Goal: Task Accomplishment & Management: Manage account settings

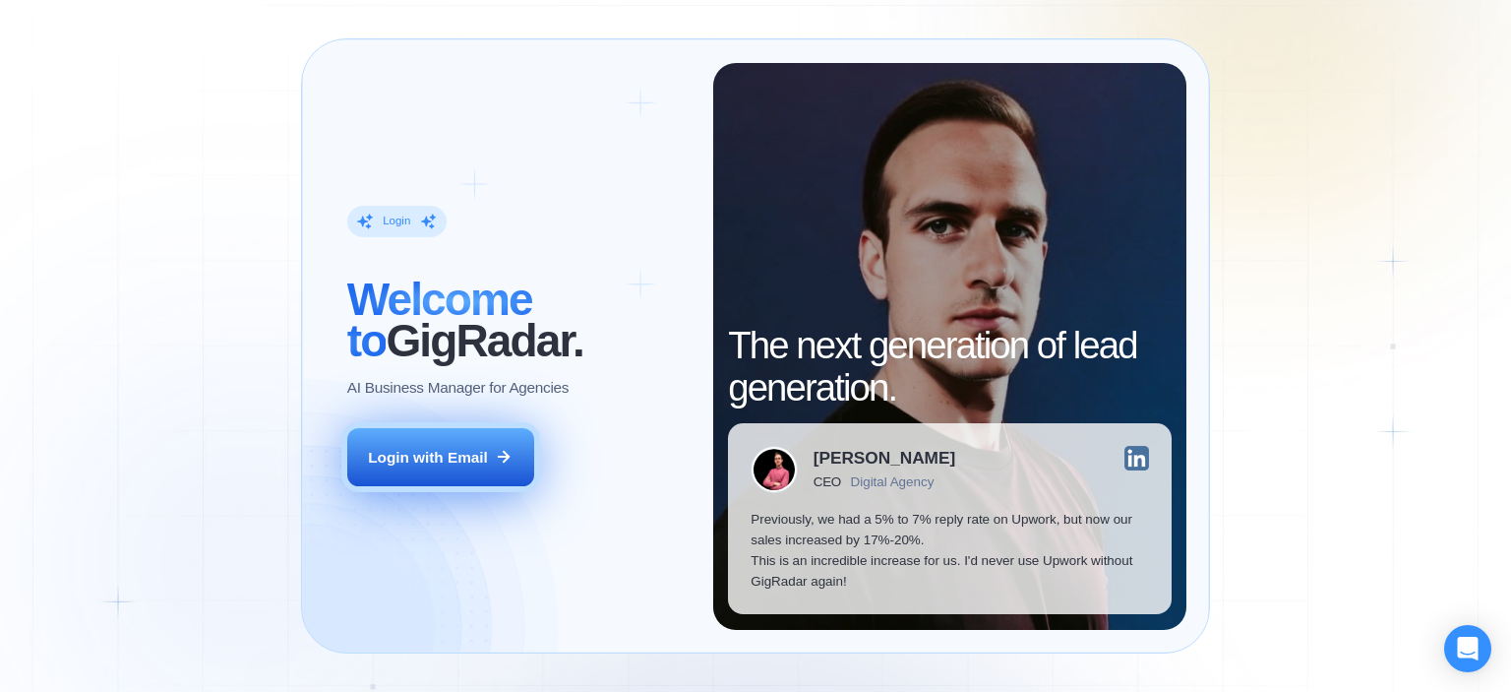
click at [433, 448] on div "Login with Email" at bounding box center [428, 457] width 120 height 21
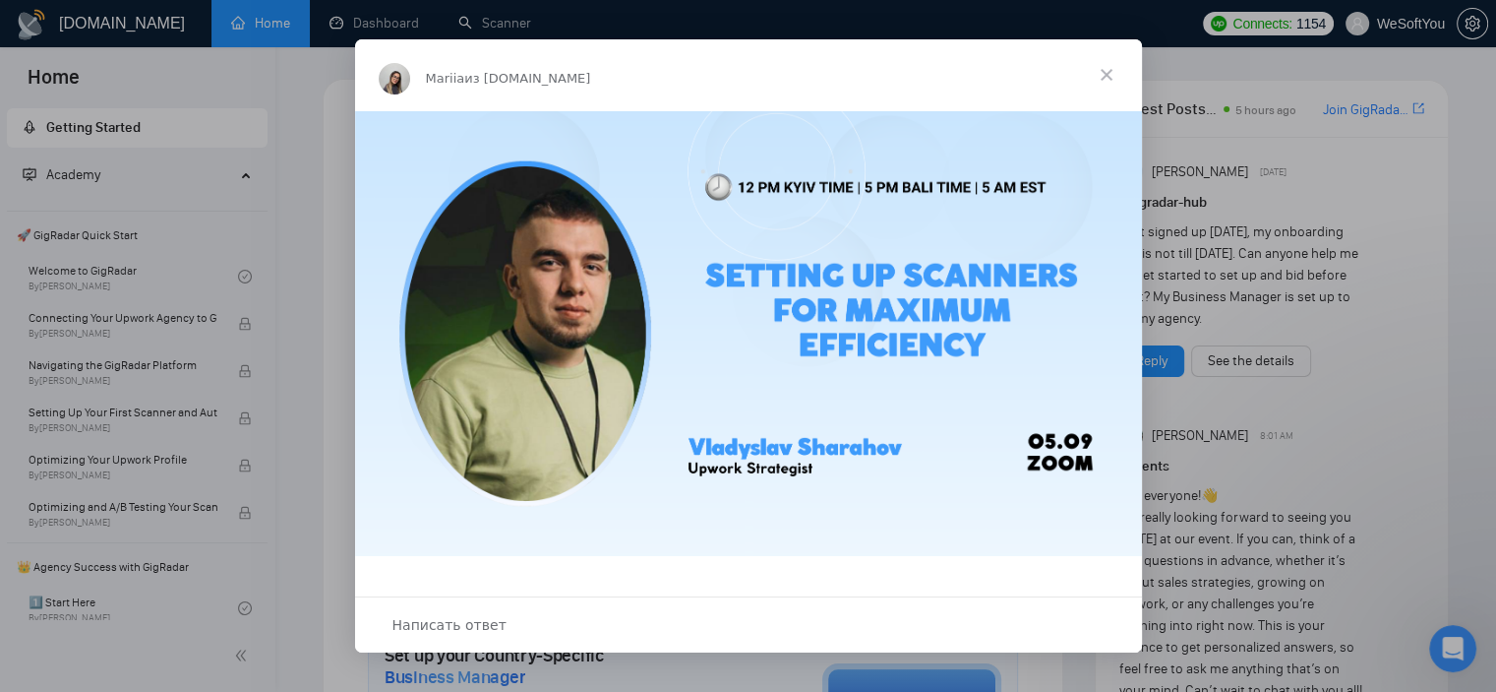
click at [1106, 66] on span "Закрыть" at bounding box center [1106, 74] width 71 height 71
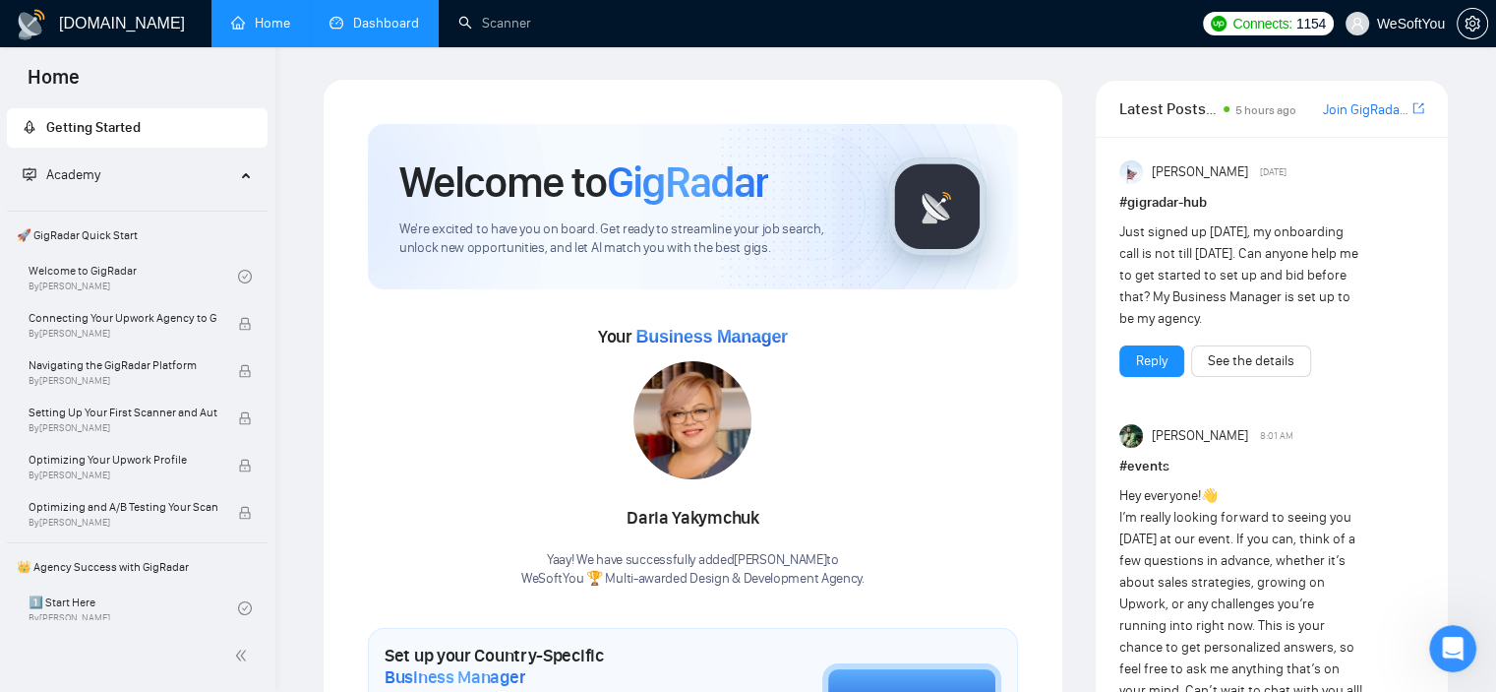
click at [393, 21] on link "Dashboard" at bounding box center [375, 23] width 90 height 17
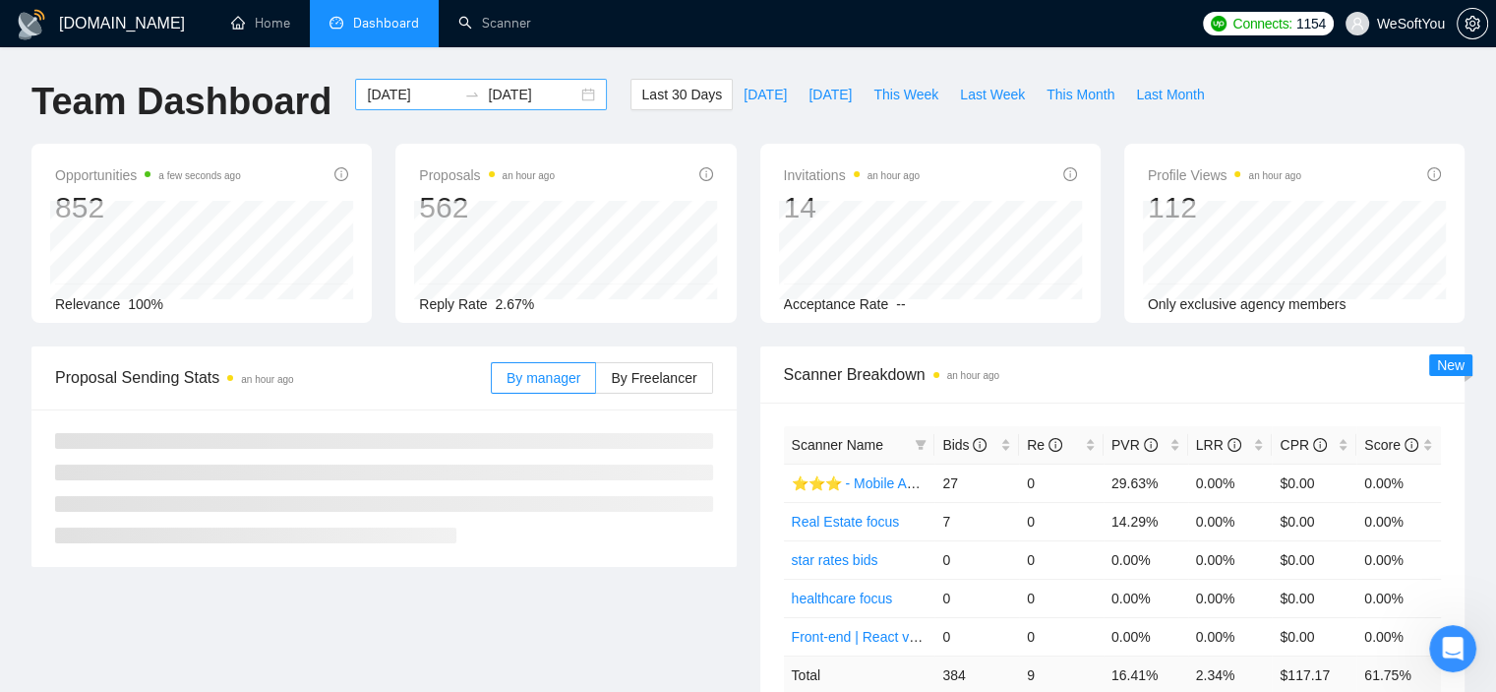
click at [437, 92] on input "[DATE]" at bounding box center [412, 95] width 90 height 22
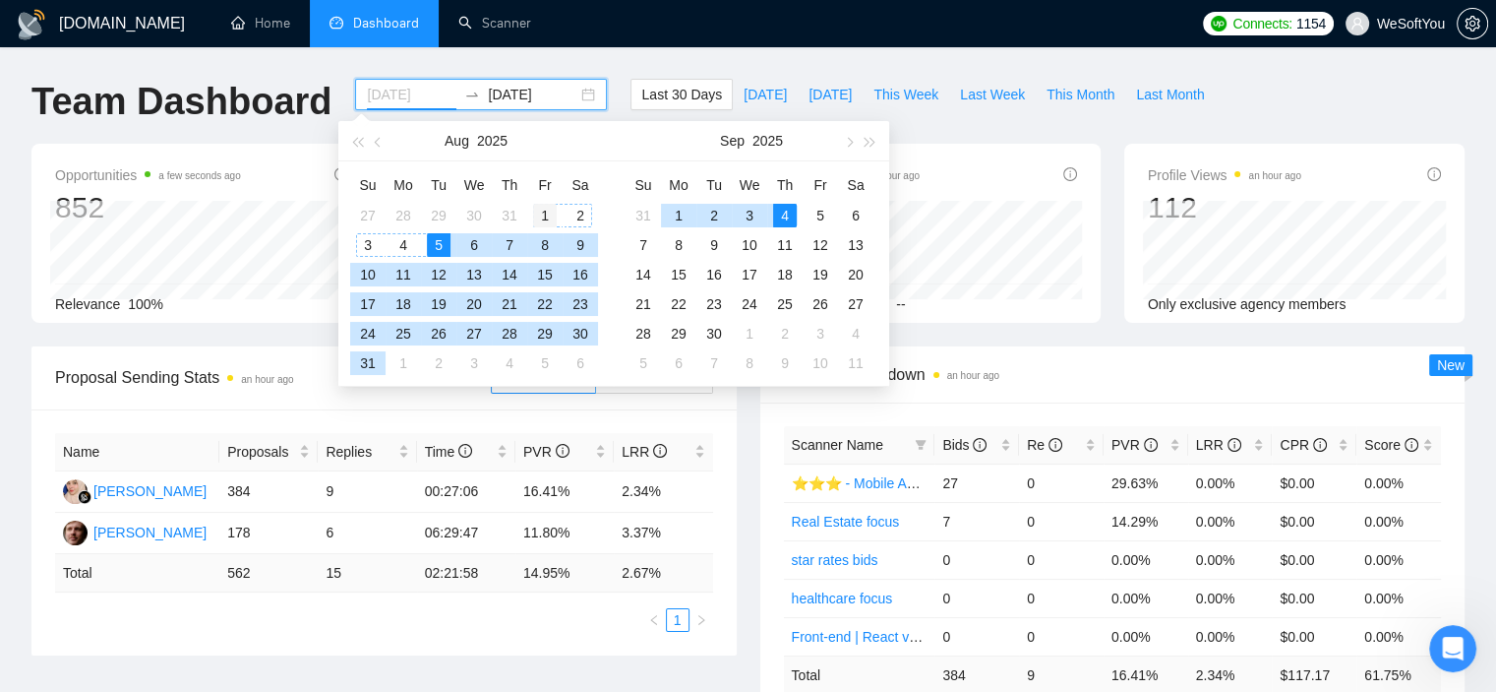
type input "[DATE]"
click at [546, 201] on td "1" at bounding box center [544, 216] width 35 height 30
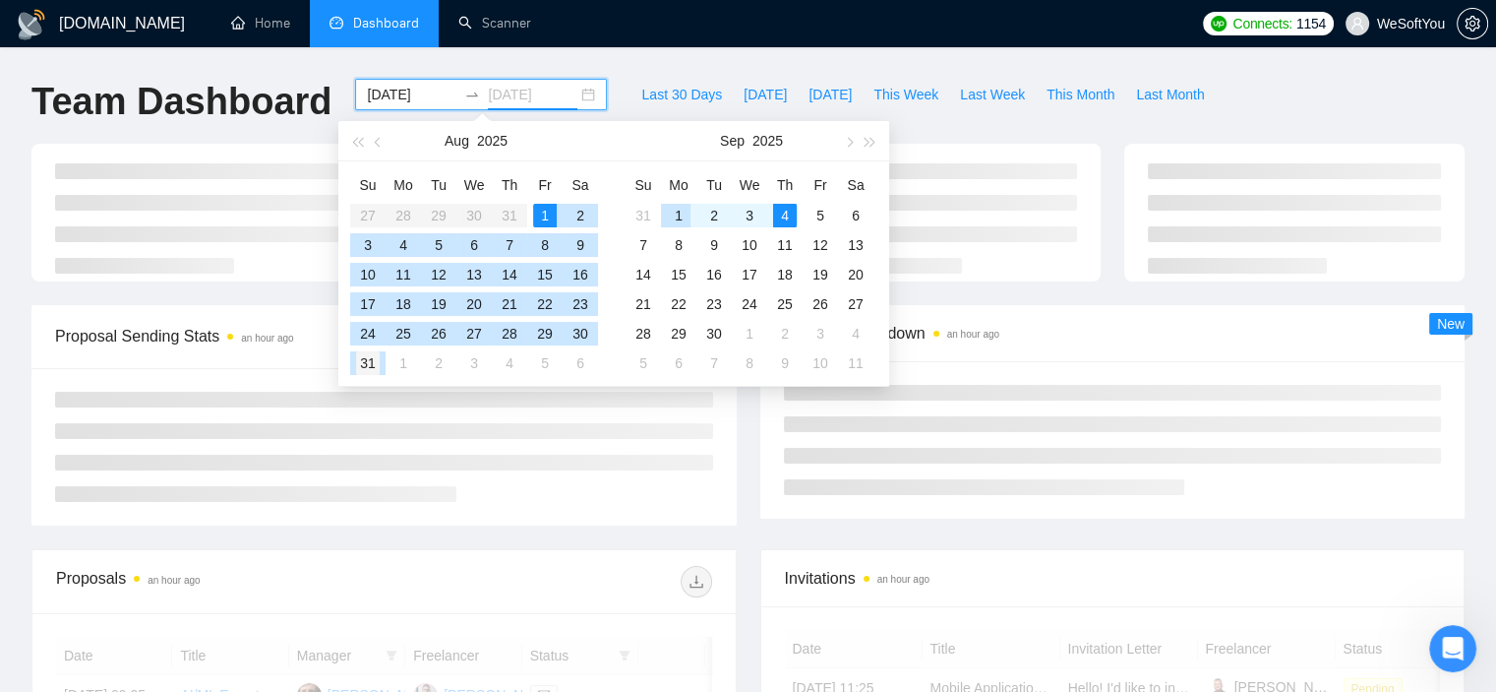
type input "[DATE]"
click at [378, 358] on div "31" at bounding box center [368, 363] width 24 height 24
